Goal: Transaction & Acquisition: Subscribe to service/newsletter

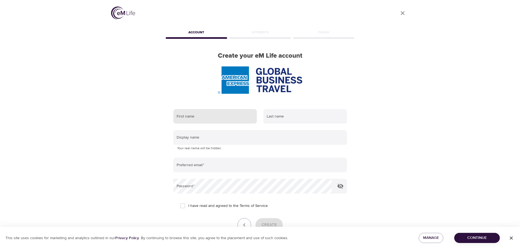
click at [217, 115] on input "text" at bounding box center [215, 116] width 84 height 15
type input "Elizabeth"
click at [270, 118] on input "text" at bounding box center [305, 116] width 84 height 15
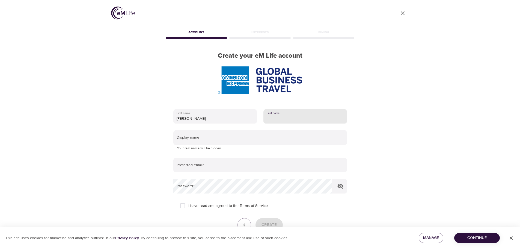
type input "Sassine"
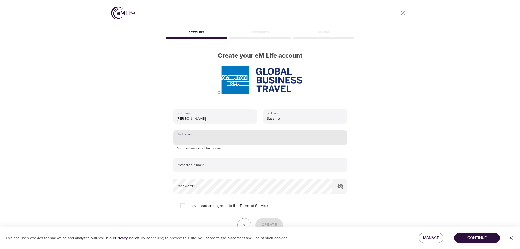
click at [230, 139] on input "text" at bounding box center [260, 137] width 174 height 15
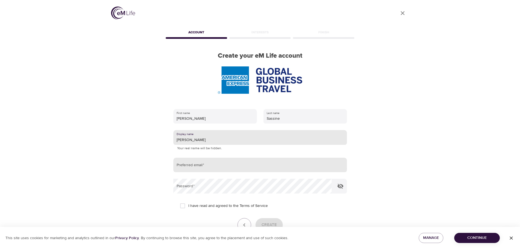
type input "Liz S"
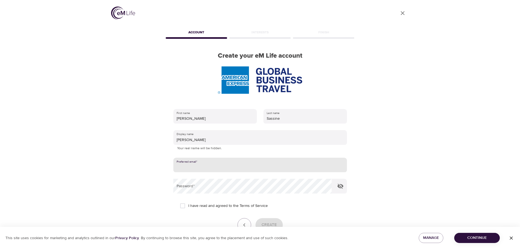
click at [217, 164] on input "email" at bounding box center [260, 165] width 174 height 15
type input "liz.sassine@amexgbt.com"
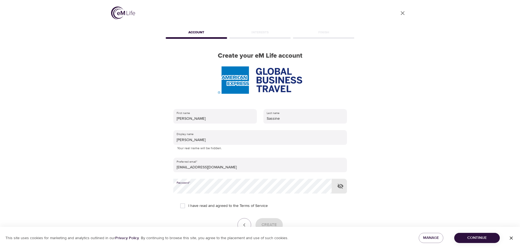
click at [184, 205] on input "I have read and agreed to the Terms of Service" at bounding box center [182, 205] width 11 height 11
checkbox input "true"
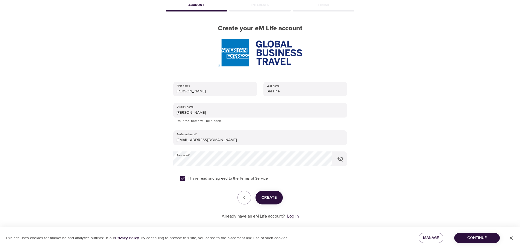
click at [270, 201] on span "Create" at bounding box center [269, 197] width 15 height 7
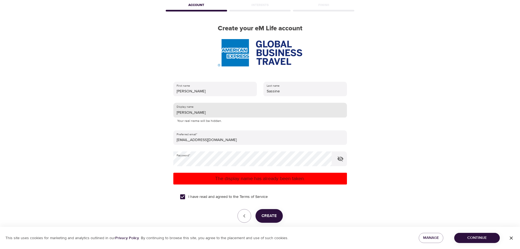
click at [185, 111] on input "Liz S" at bounding box center [260, 110] width 174 height 15
type input "[PERSON_NAME]"
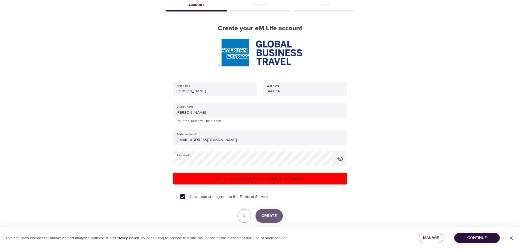
click at [277, 216] on button "Create" at bounding box center [269, 216] width 27 height 14
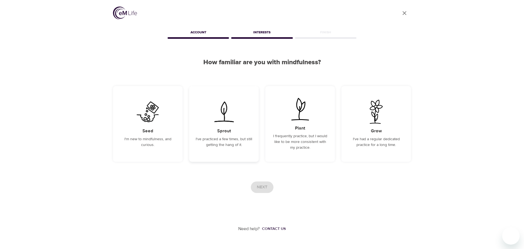
click at [222, 132] on h5 "Sprout" at bounding box center [224, 131] width 14 height 6
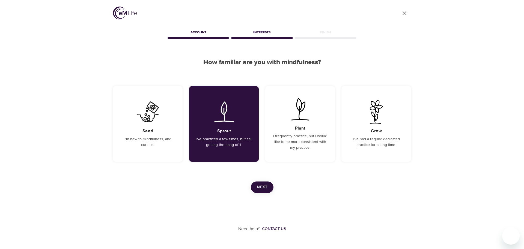
click at [258, 191] on button "Next" at bounding box center [262, 186] width 23 height 11
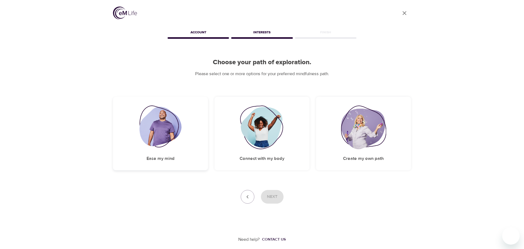
click at [194, 155] on div "Ease my mind" at bounding box center [160, 133] width 95 height 73
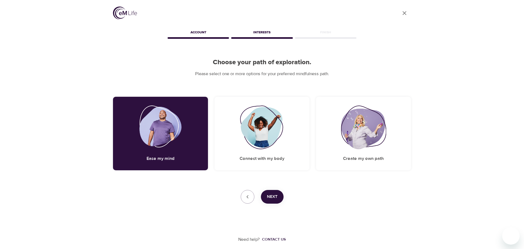
click at [266, 195] on button "Next" at bounding box center [272, 197] width 23 height 14
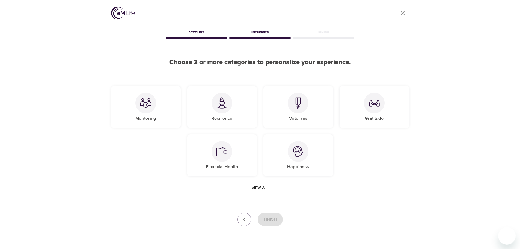
click at [265, 190] on span "View all" at bounding box center [260, 187] width 17 height 7
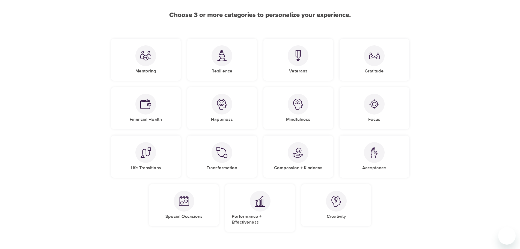
scroll to position [55, 0]
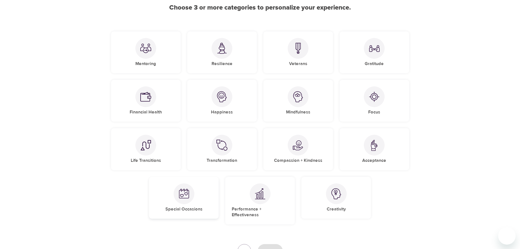
click at [186, 203] on div at bounding box center [184, 193] width 21 height 21
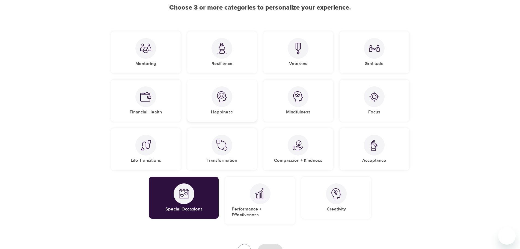
click at [230, 93] on div at bounding box center [222, 96] width 21 height 21
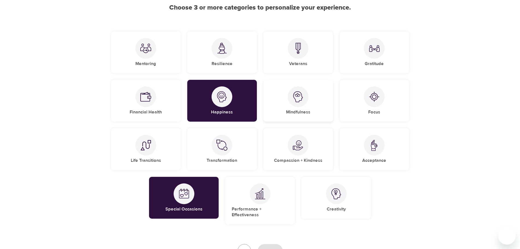
click at [307, 102] on div "Mindfulness" at bounding box center [298, 101] width 70 height 42
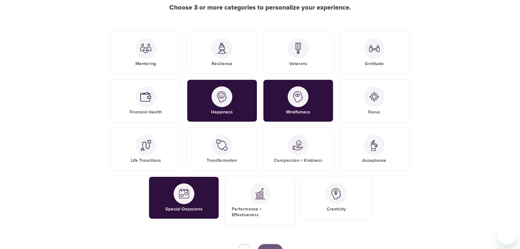
click at [280, 240] on button "Finish" at bounding box center [270, 251] width 25 height 14
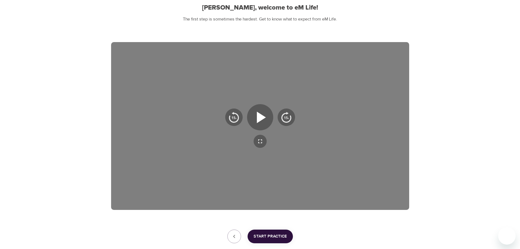
scroll to position [46, 0]
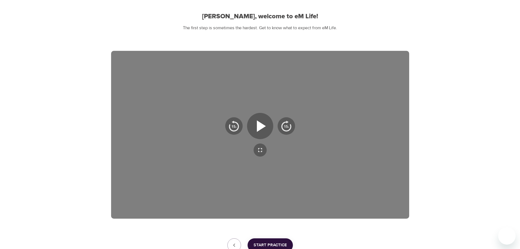
click at [265, 240] on span "Start Practice" at bounding box center [270, 244] width 33 height 7
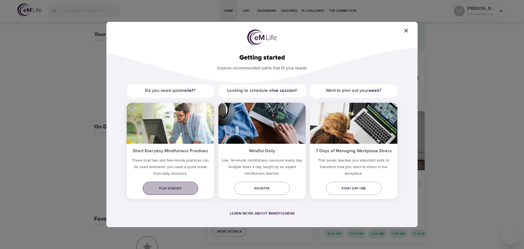
click at [168, 189] on span "Play episode" at bounding box center [170, 188] width 47 height 6
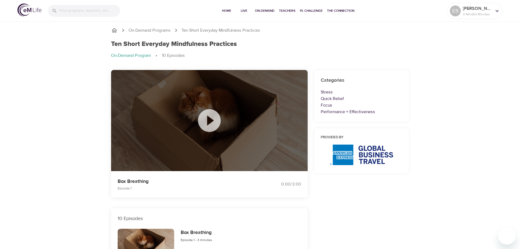
click at [213, 121] on icon at bounding box center [209, 120] width 27 height 27
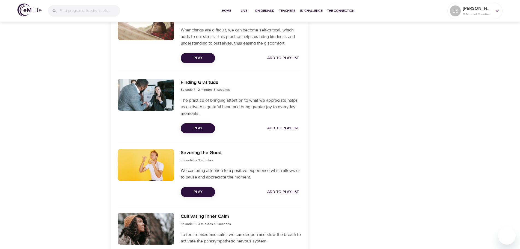
scroll to position [573, 0]
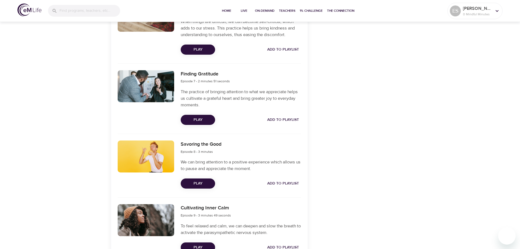
click at [194, 118] on span "Play" at bounding box center [198, 119] width 26 height 7
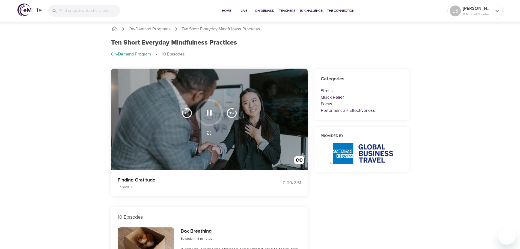
scroll to position [0, 0]
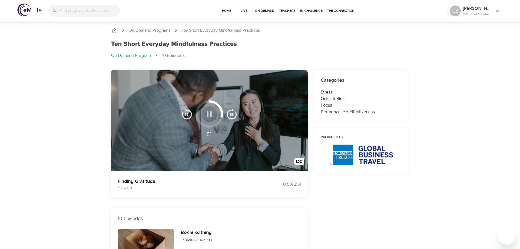
click at [211, 110] on icon "button" at bounding box center [209, 114] width 10 height 10
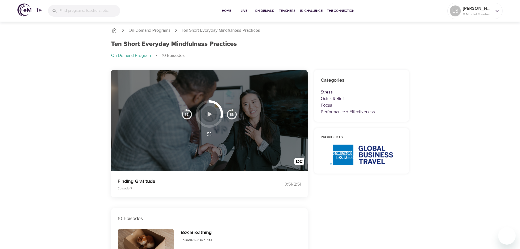
click at [210, 113] on icon "button" at bounding box center [210, 113] width 4 height 5
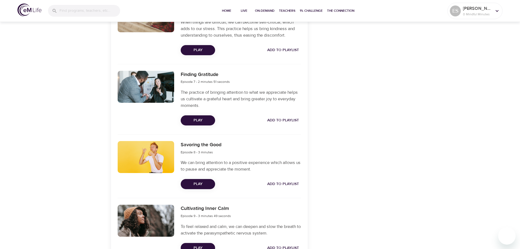
scroll to position [571, 0]
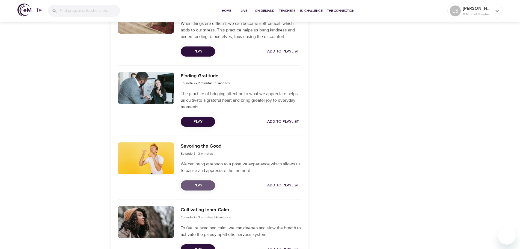
click at [203, 187] on span "Play" at bounding box center [198, 185] width 26 height 7
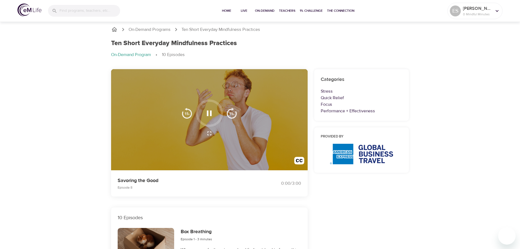
scroll to position [0, 0]
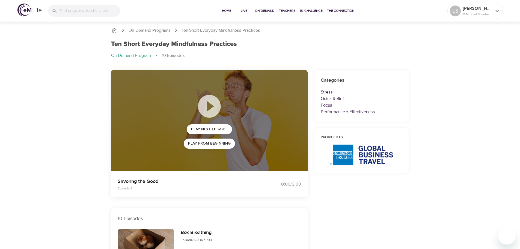
click at [17, 13] on div "Home Live On-Demand Teachers 1% Challenge The Connection ES [PERSON_NAME] 0 Min…" at bounding box center [260, 11] width 520 height 22
click at [28, 11] on img at bounding box center [29, 10] width 24 height 13
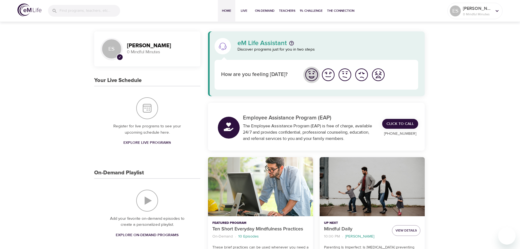
click at [311, 77] on img "I'm feeling great" at bounding box center [311, 74] width 15 height 15
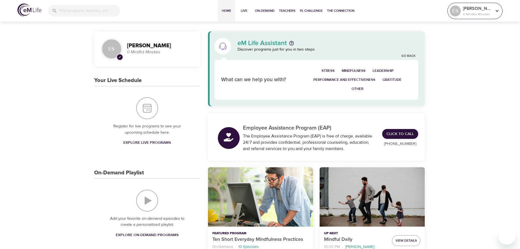
click at [474, 13] on p "0 Mindful Minutes" at bounding box center [477, 14] width 29 height 5
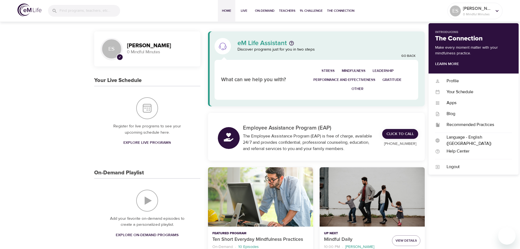
click at [174, 21] on div "Home Live On-Demand Teachers 1% Challenge The Connection" at bounding box center [287, 11] width 321 height 22
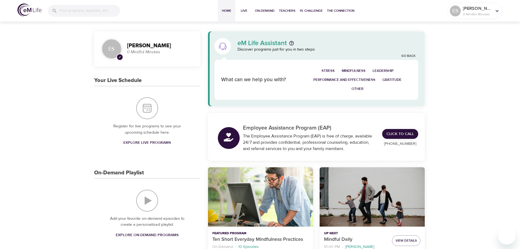
click at [27, 10] on img at bounding box center [29, 10] width 24 height 13
